Goal: Information Seeking & Learning: Learn about a topic

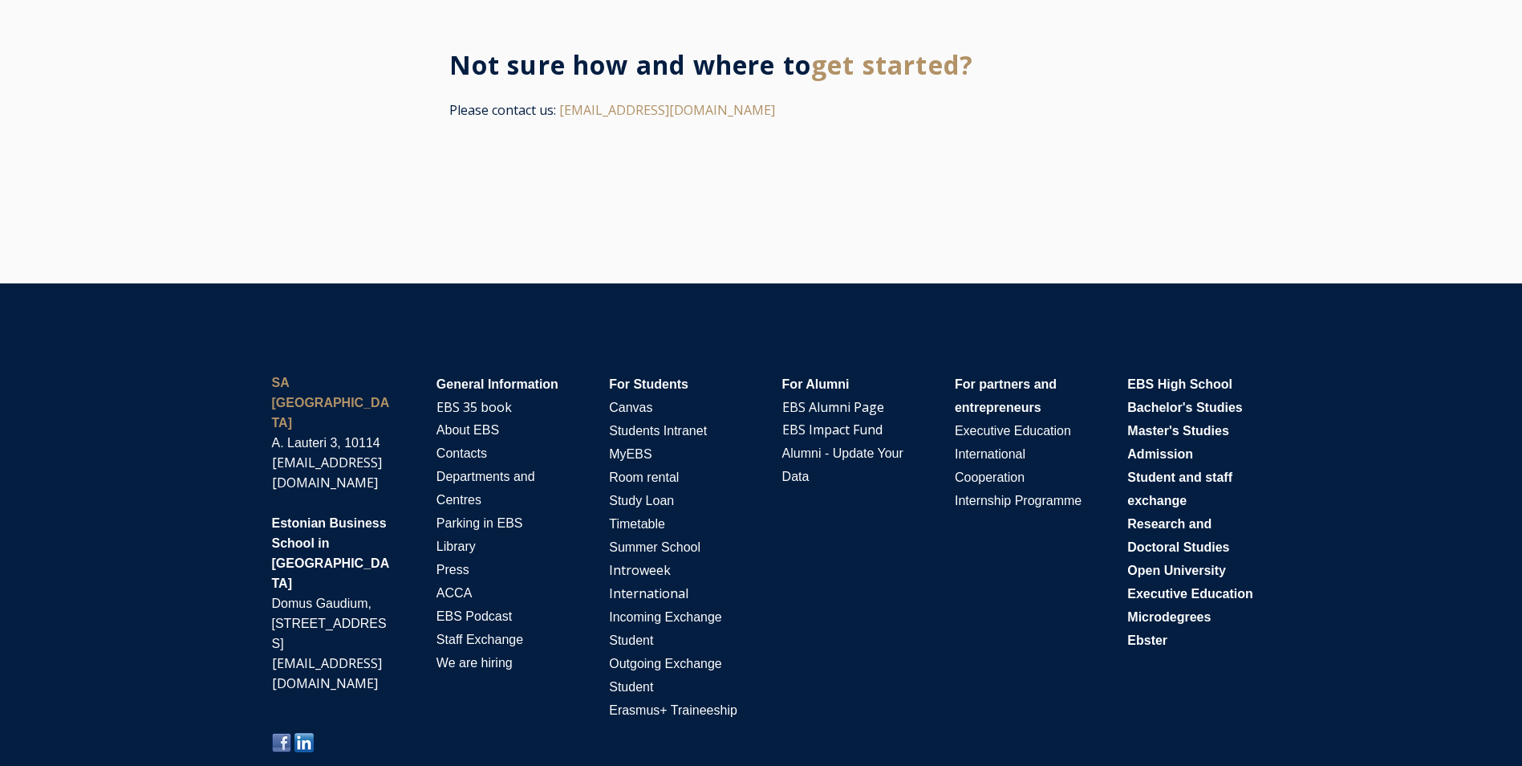
scroll to position [3554, 0]
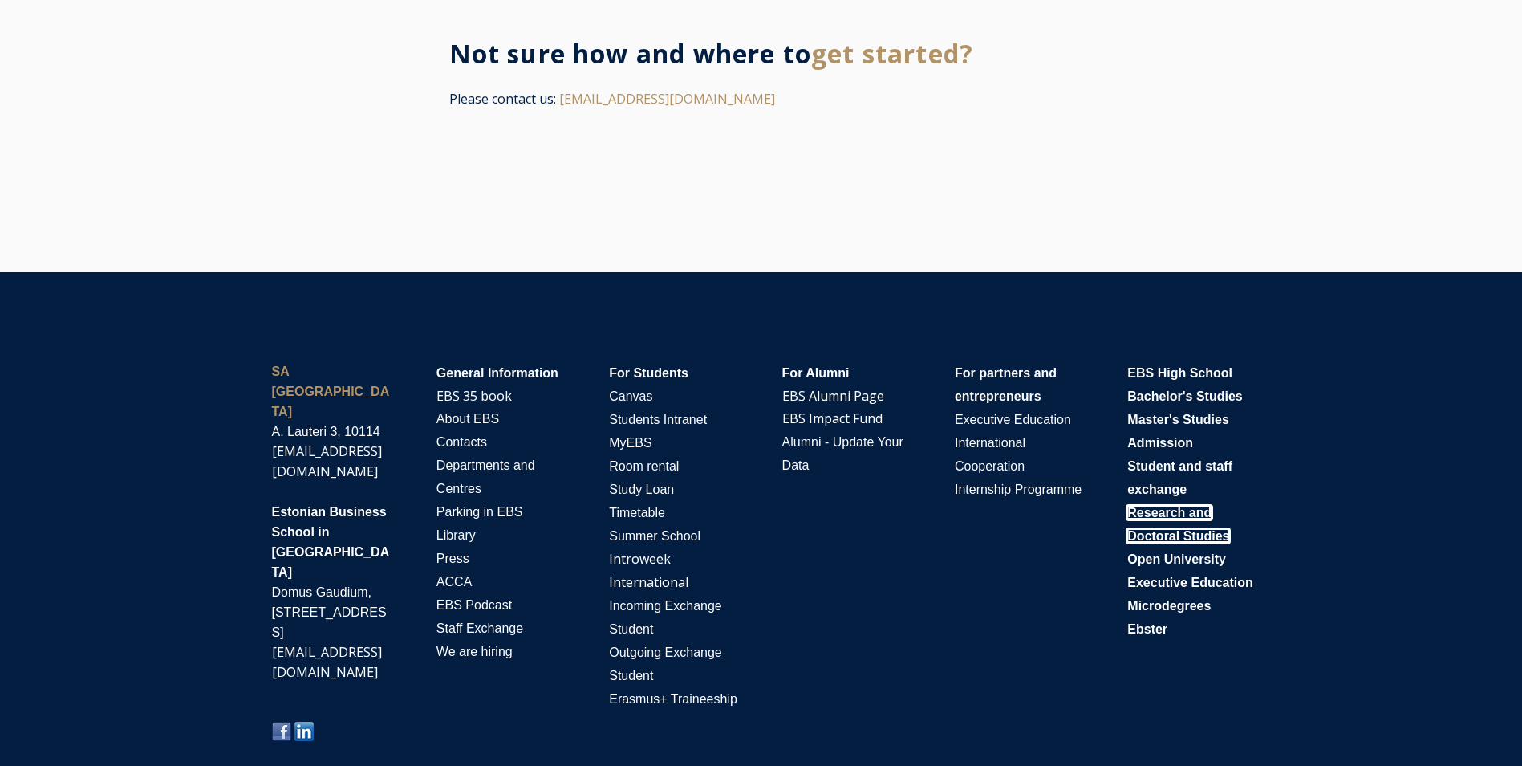
click at [1197, 530] on span "Research and Doctoral Studies" at bounding box center [1179, 524] width 102 height 37
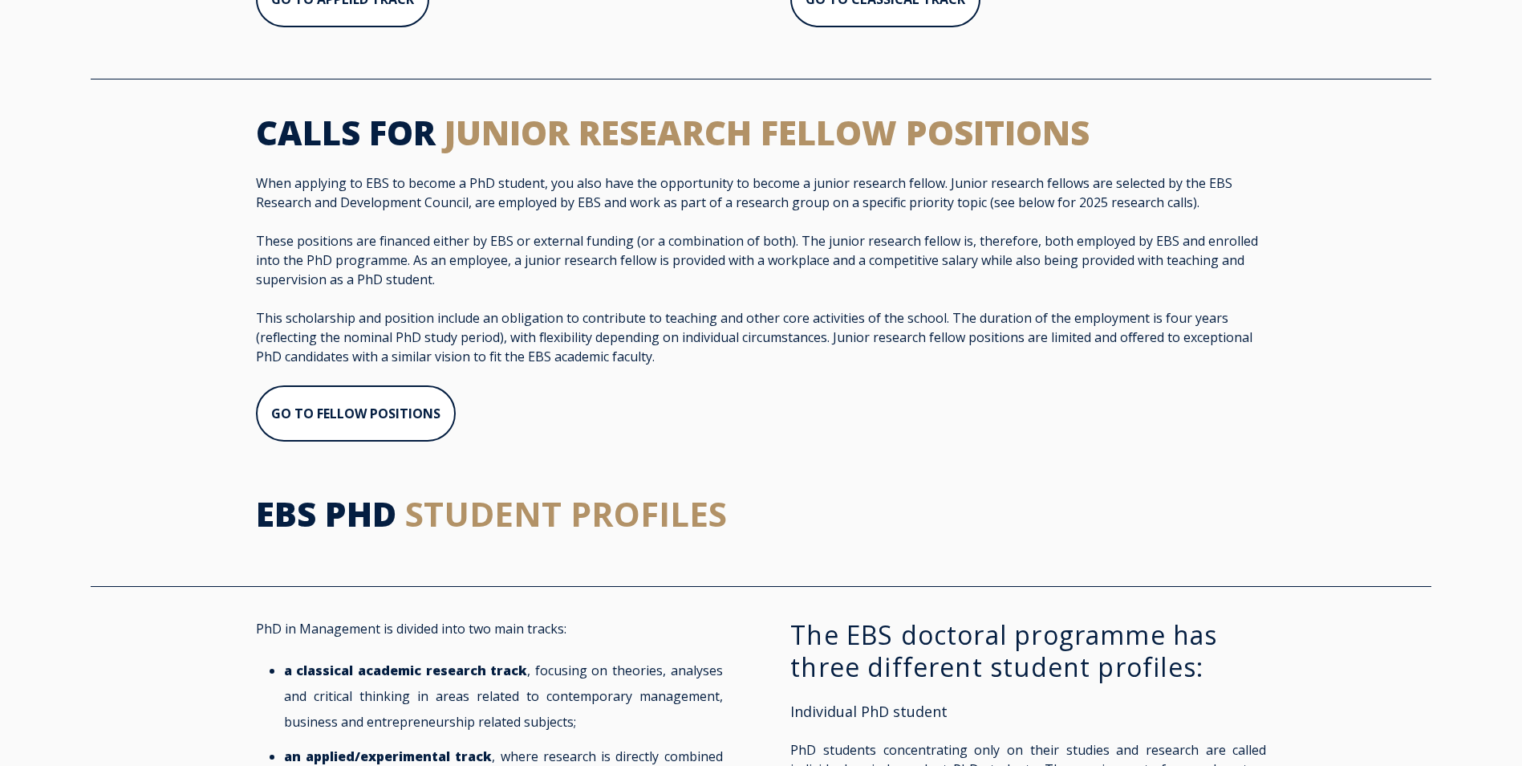
scroll to position [1043, 0]
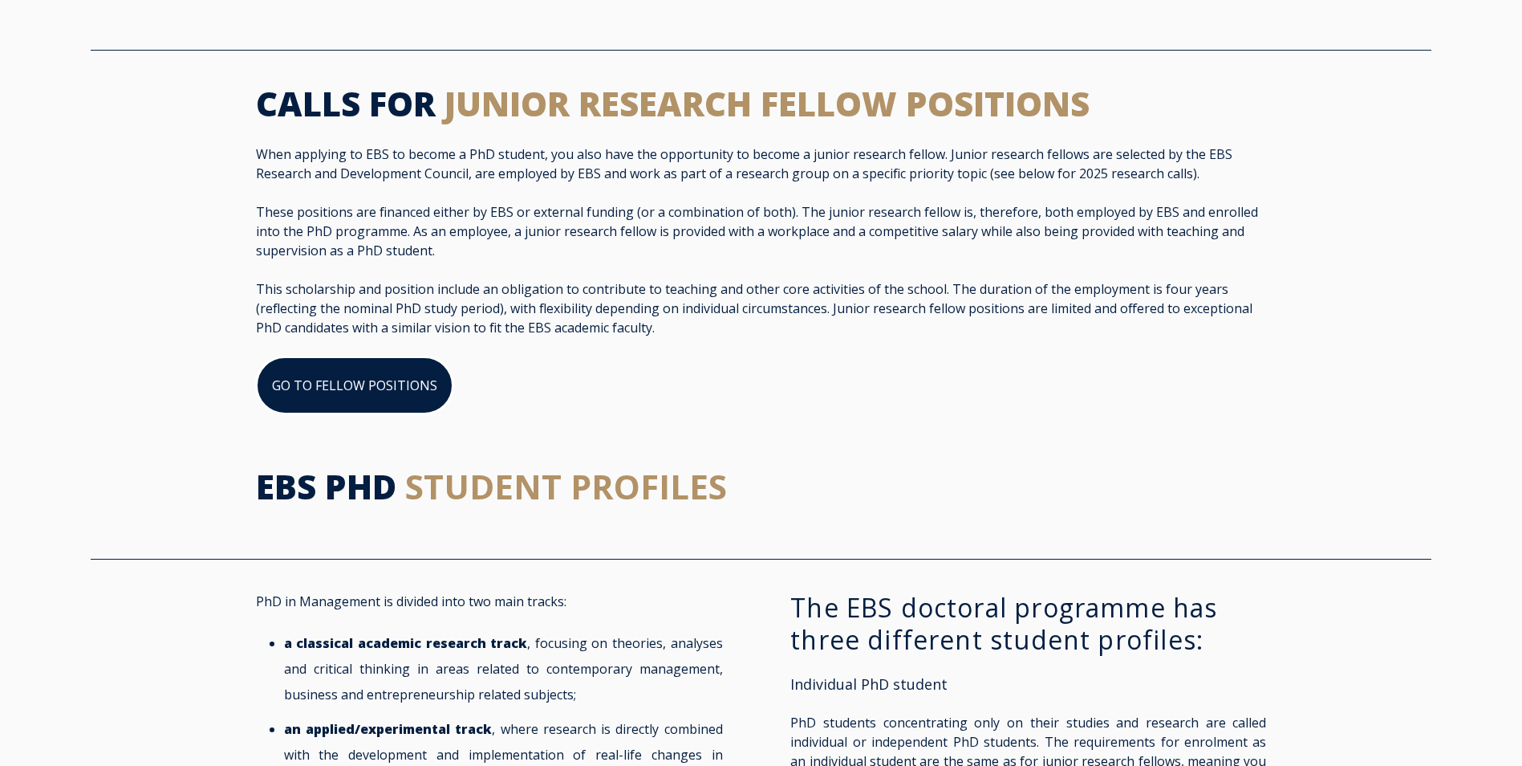
click at [396, 401] on link "GO TO FELLOW POSITIONS" at bounding box center [354, 385] width 197 height 58
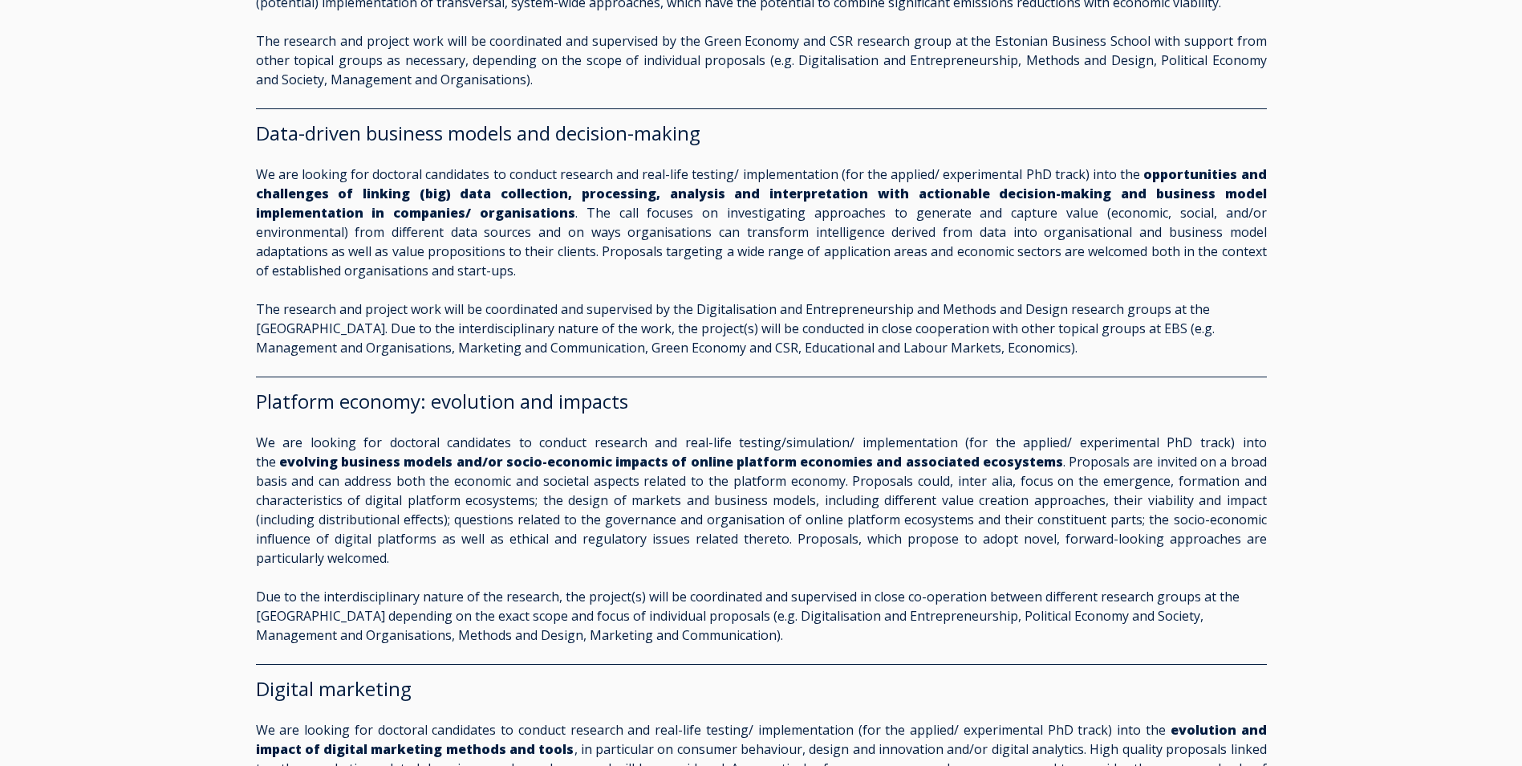
scroll to position [1685, 0]
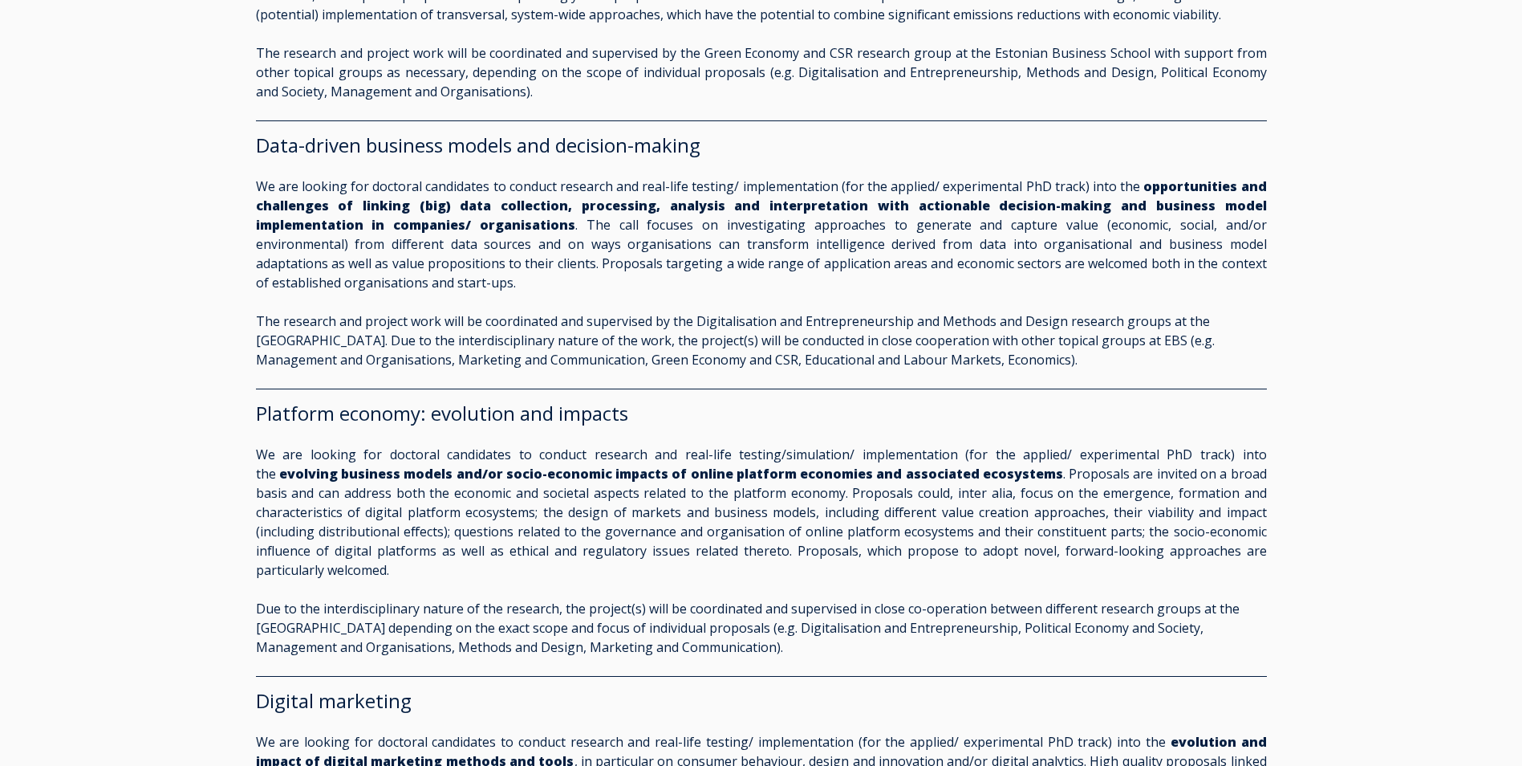
drag, startPoint x: 777, startPoint y: 629, endPoint x: 330, endPoint y: 396, distance: 504.3
click at [330, 396] on div "Platform economy: evolution and impacts We are looking for doctoral candidates …" at bounding box center [761, 522] width 1011 height 267
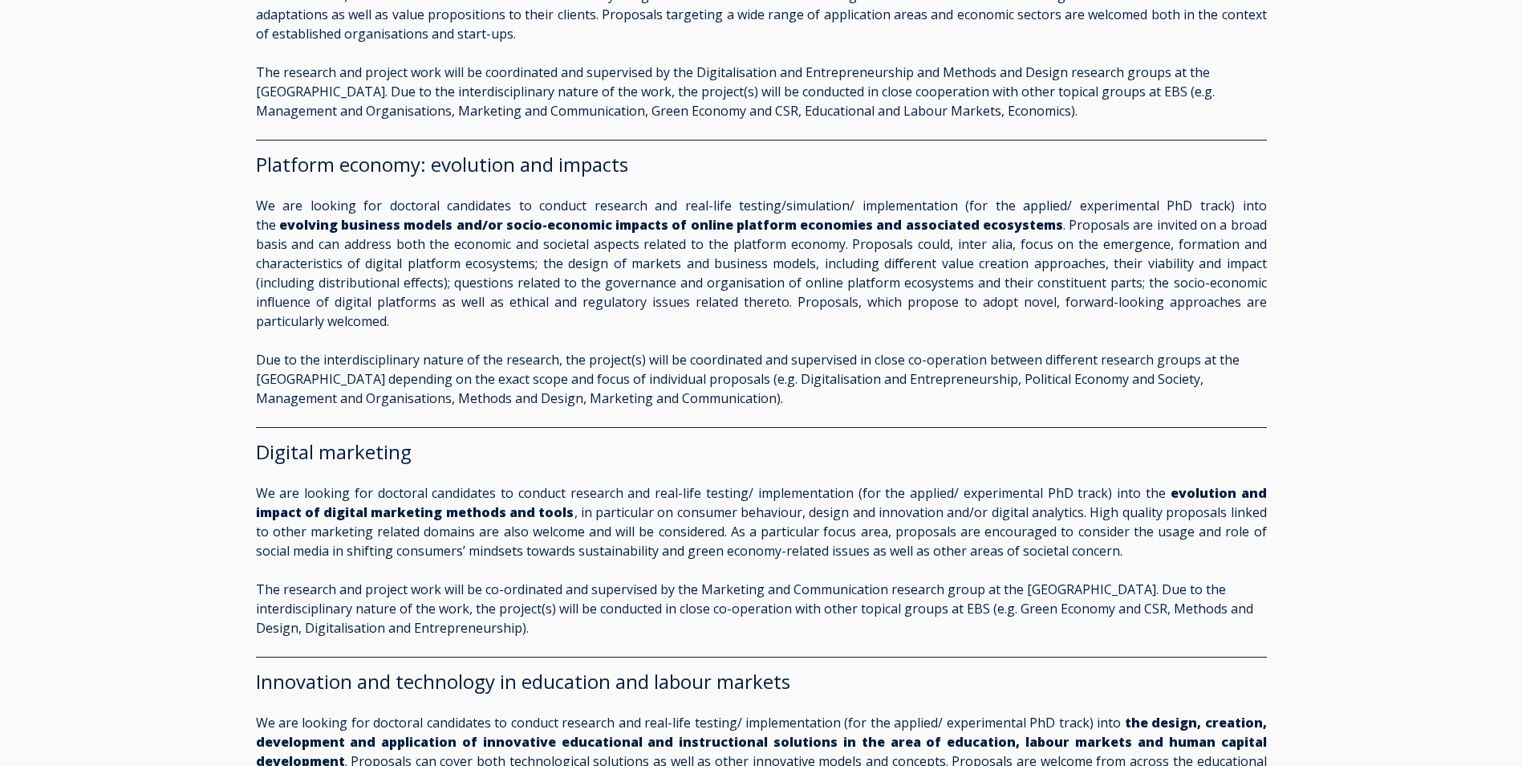
scroll to position [1926, 0]
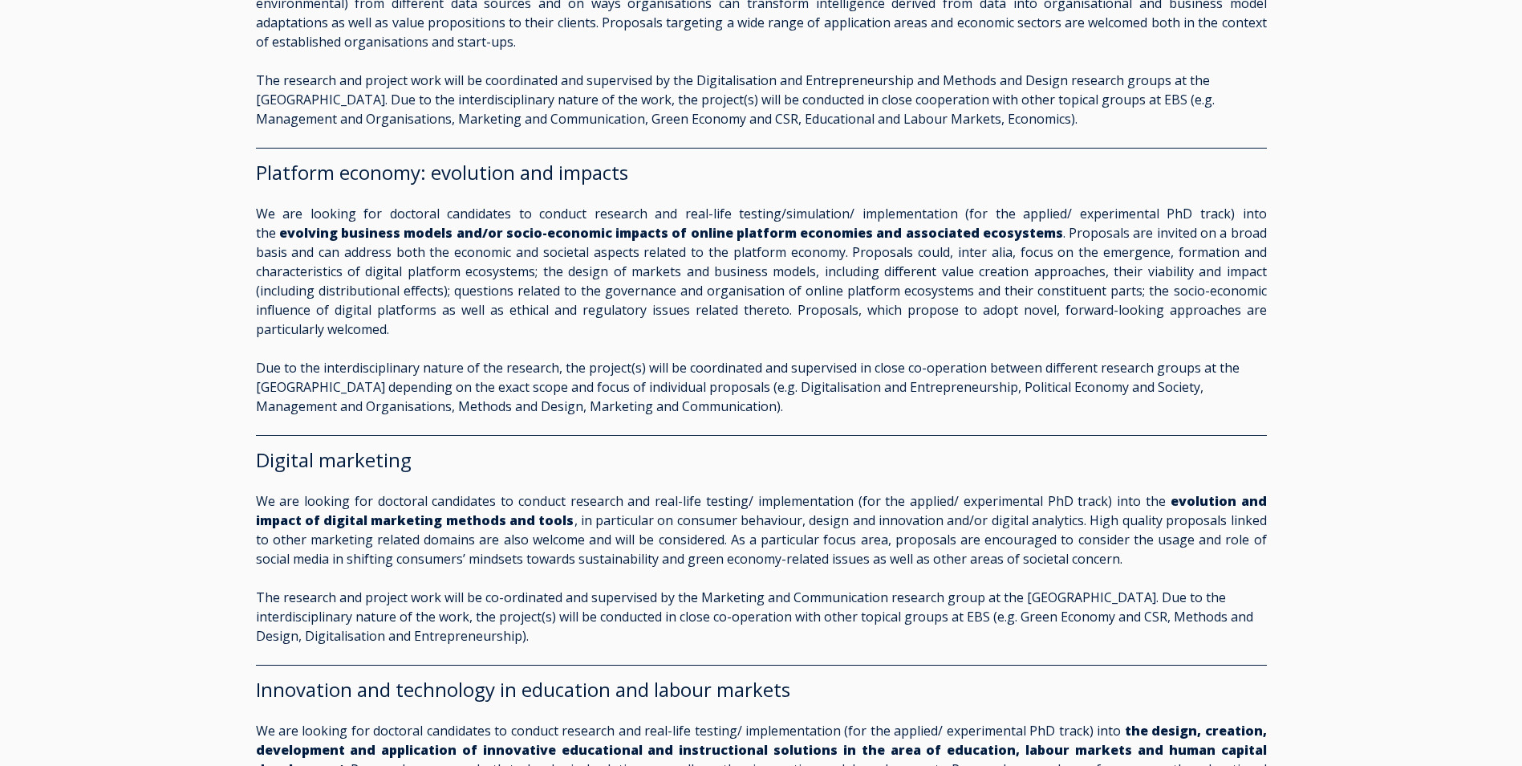
click at [805, 399] on p "Due to the interdisciplinary nature of the research, the project(s) will be coo…" at bounding box center [761, 387] width 1011 height 58
drag, startPoint x: 804, startPoint y: 399, endPoint x: 253, endPoint y: 189, distance: 590.1
click at [253, 189] on div "Research fellow calls for the year 2025/2026 Circular economy business models W…" at bounding box center [761, 276] width 1043 height 1926
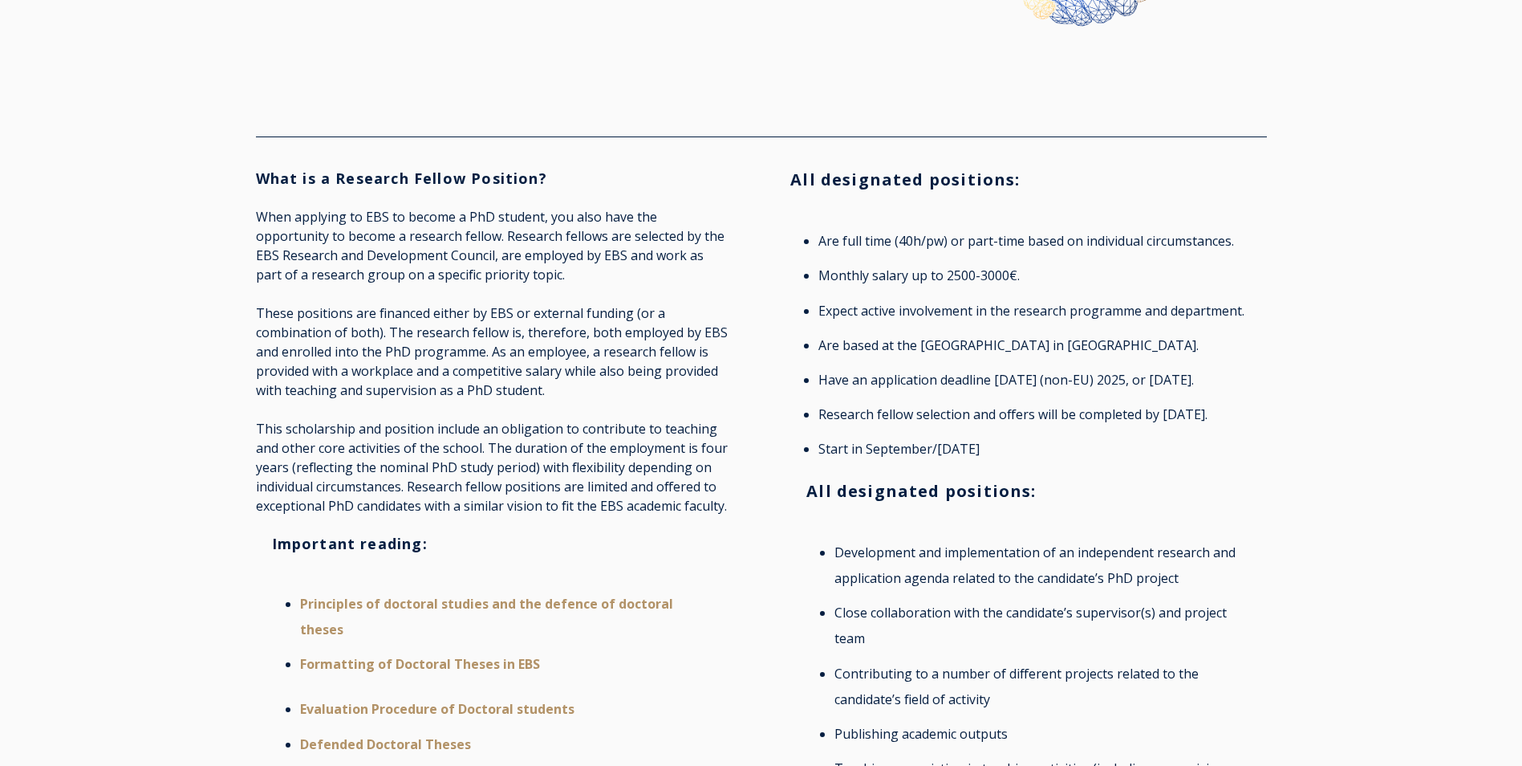
scroll to position [262, 0]
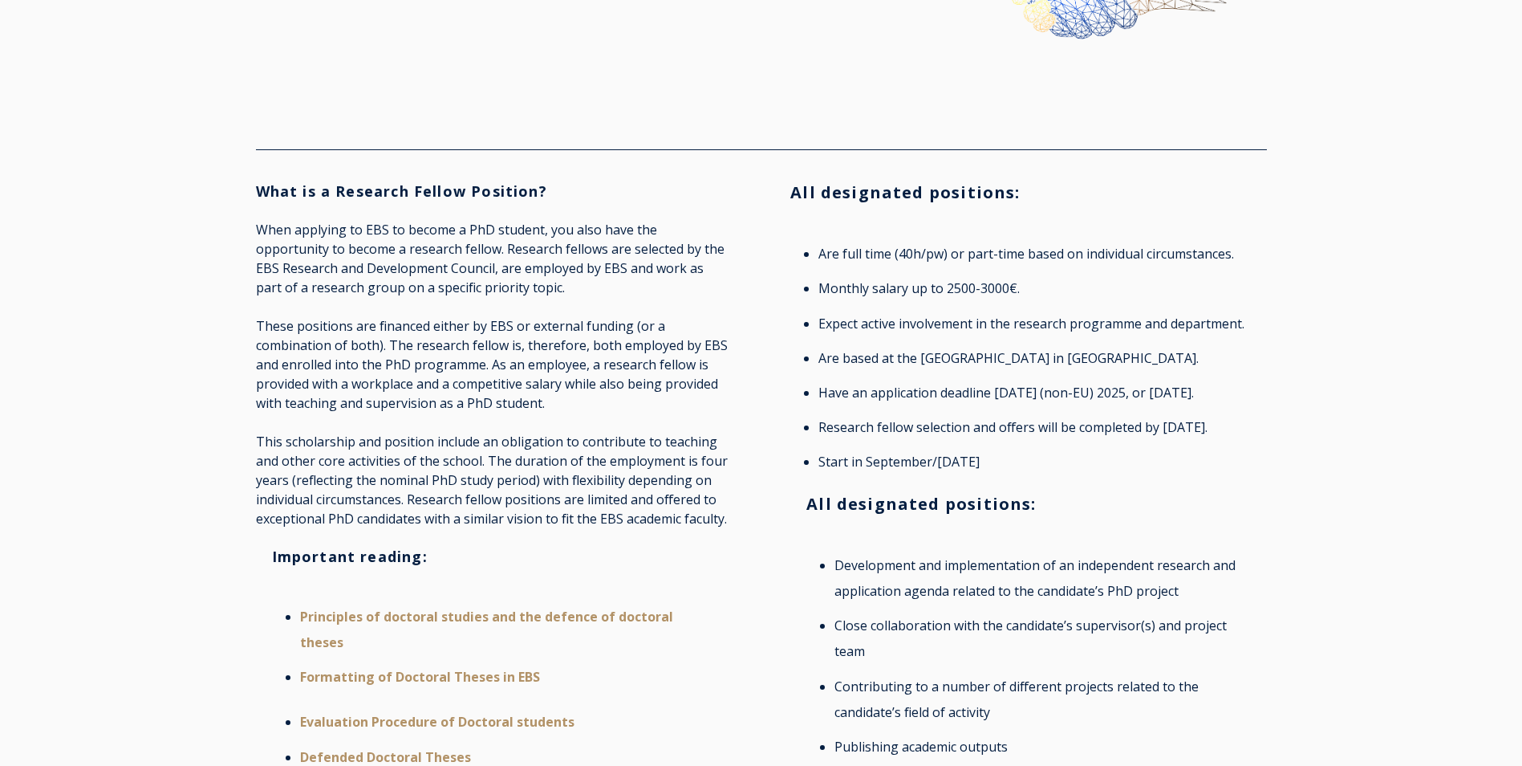
click at [1338, 623] on div "What is a Research Fellow Position? When applying to EBS to become a PhD studen…" at bounding box center [761, 547] width 1522 height 762
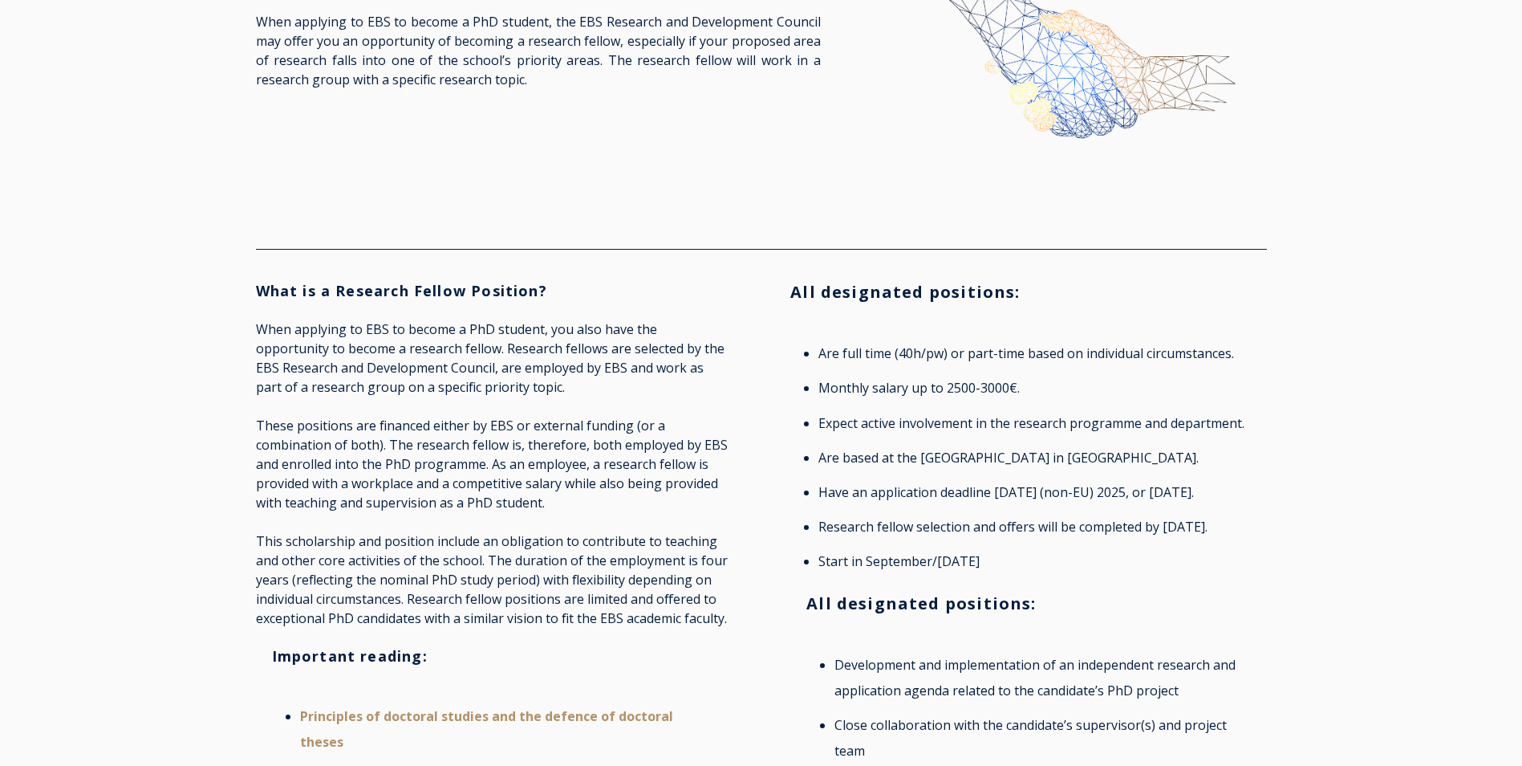
scroll to position [0, 0]
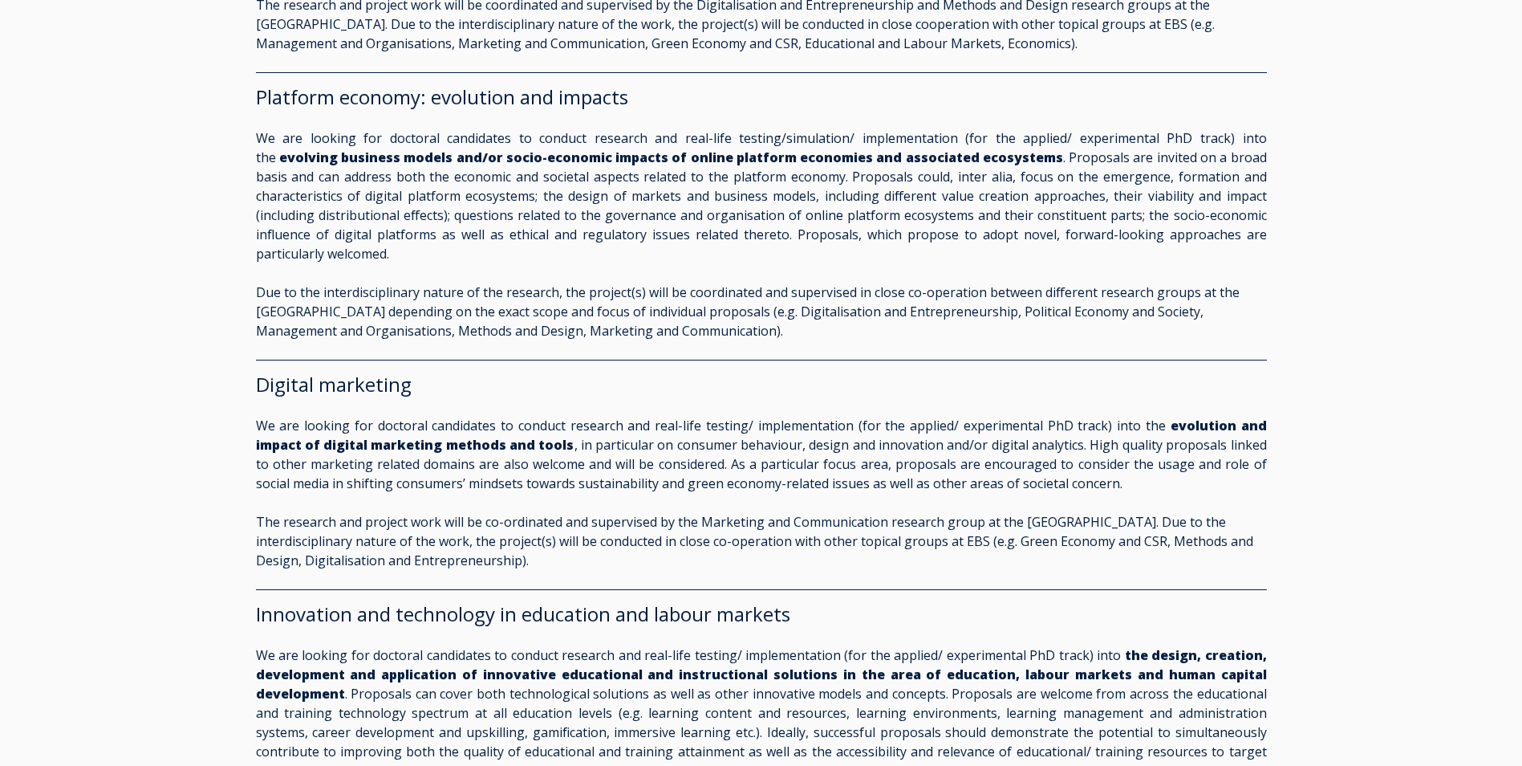
scroll to position [2006, 0]
